Goal: Transaction & Acquisition: Purchase product/service

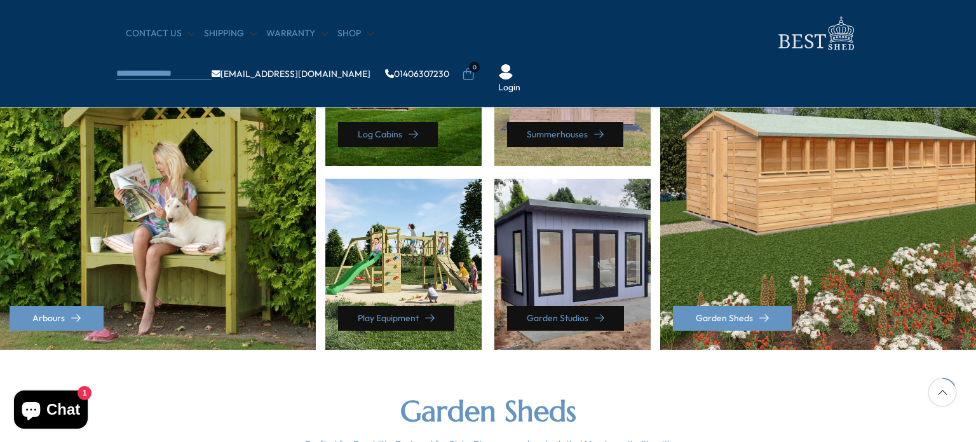
scroll to position [699, 0]
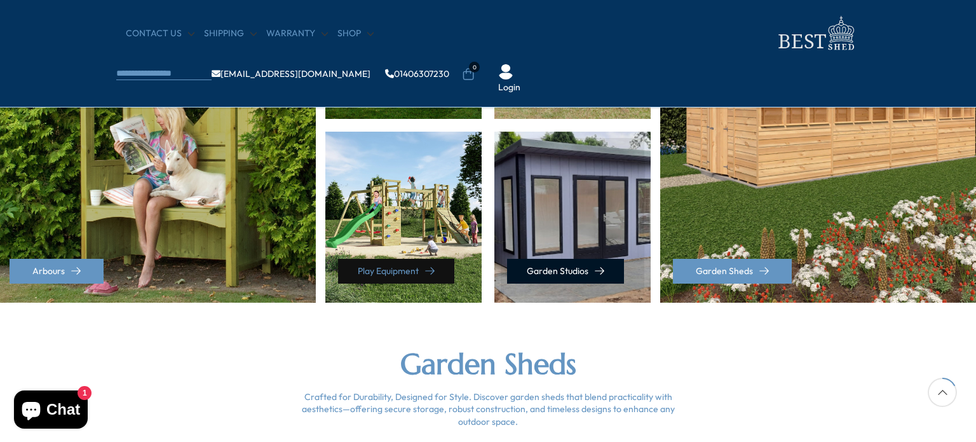
click at [567, 269] on link "Garden Studios" at bounding box center [565, 271] width 117 height 25
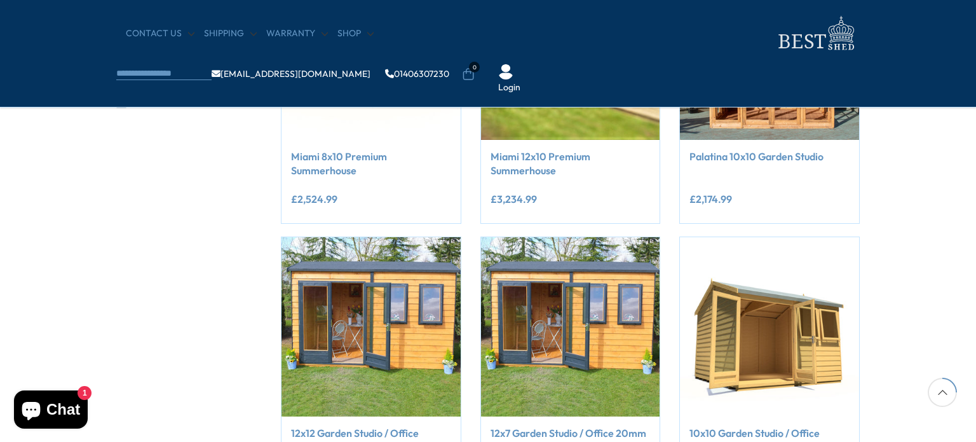
scroll to position [381, 0]
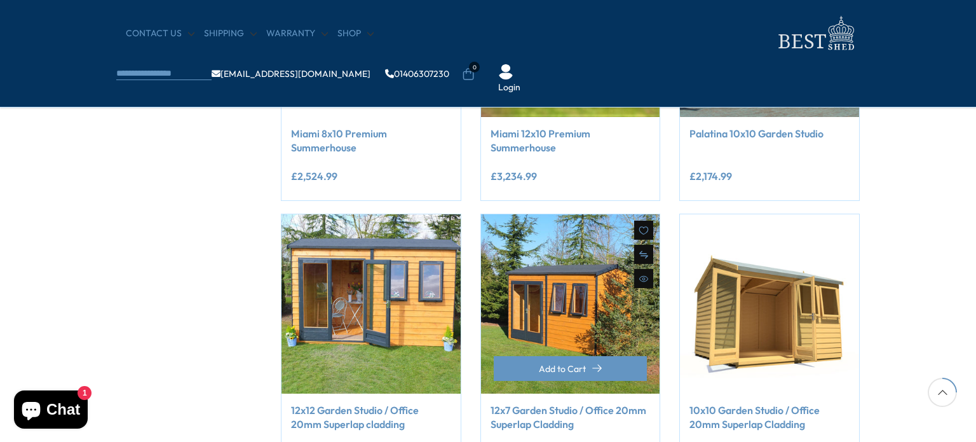
click at [573, 343] on img at bounding box center [570, 303] width 179 height 179
